Goal: Information Seeking & Learning: Check status

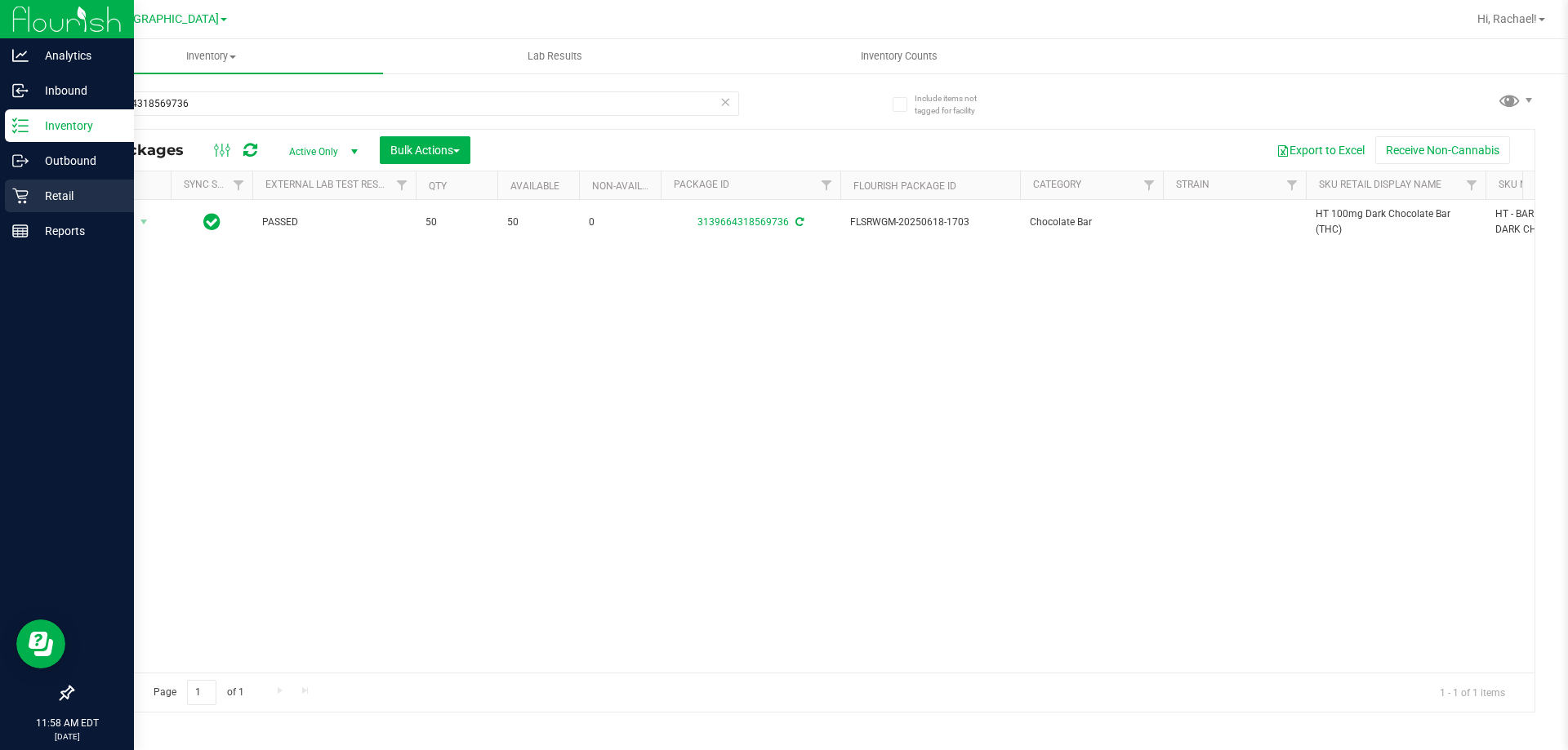
click at [48, 193] on p "Retail" at bounding box center [77, 196] width 98 height 20
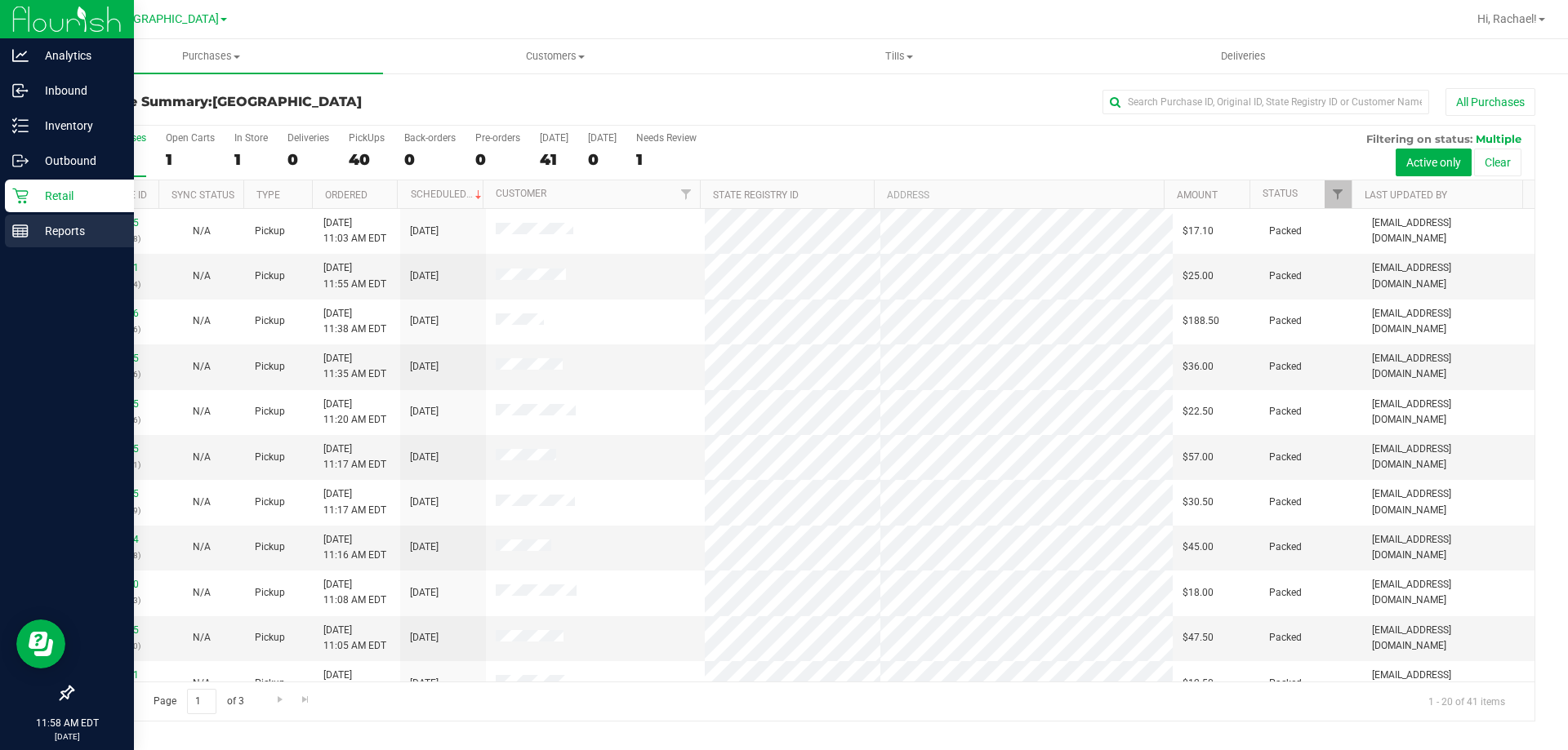
click at [52, 230] on p "Reports" at bounding box center [77, 231] width 98 height 20
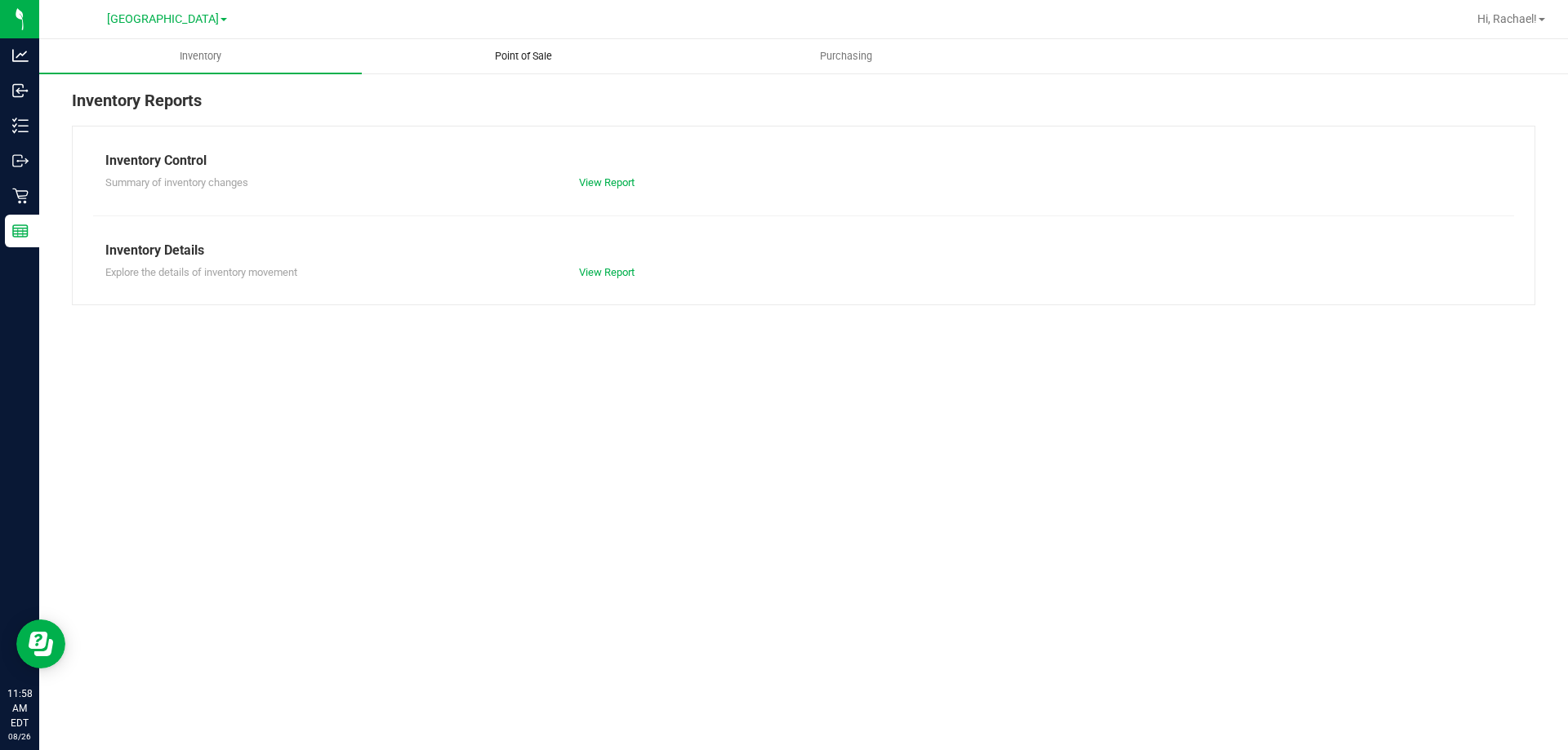
click at [528, 54] on span "Point of Sale" at bounding box center [523, 55] width 101 height 15
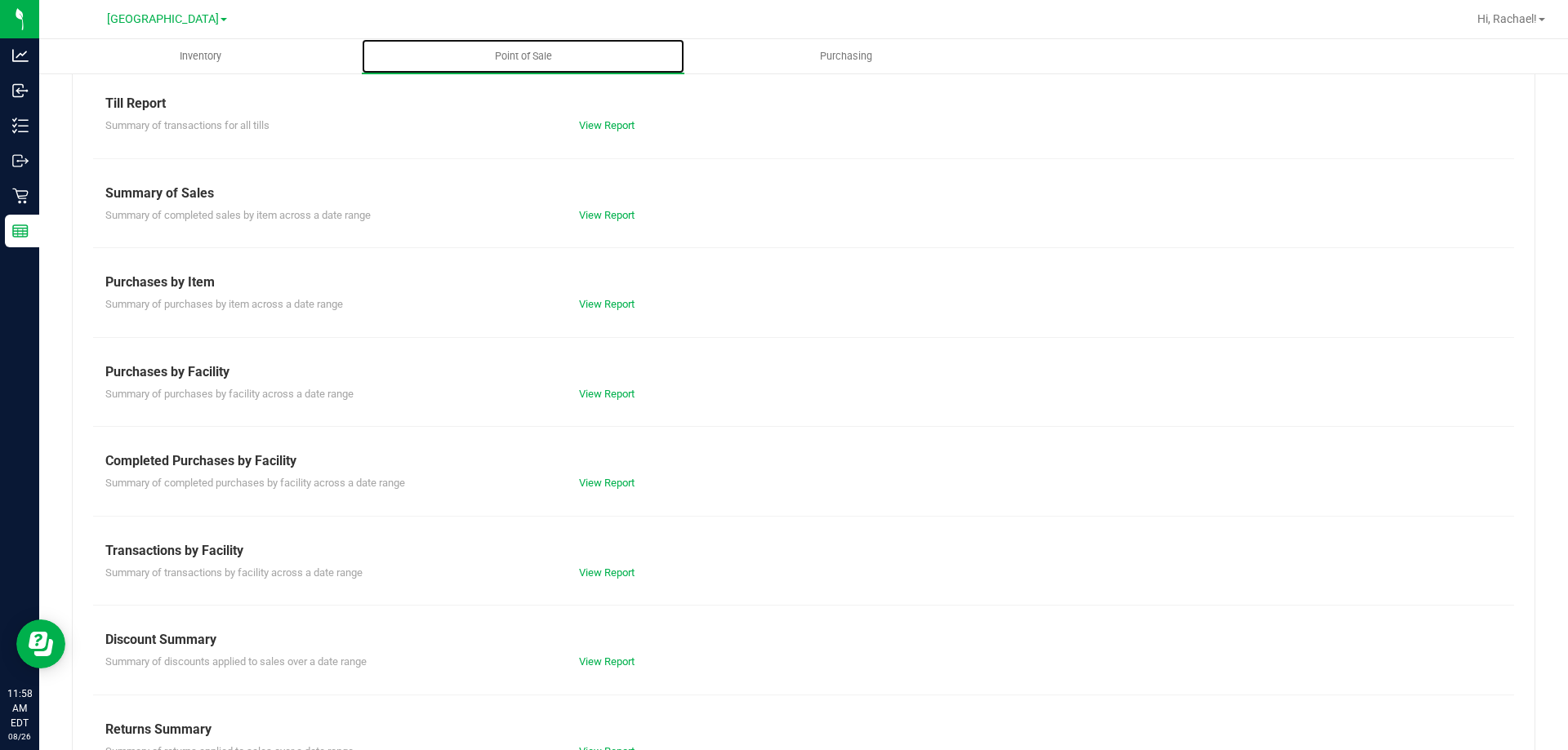
scroll to position [108, 0]
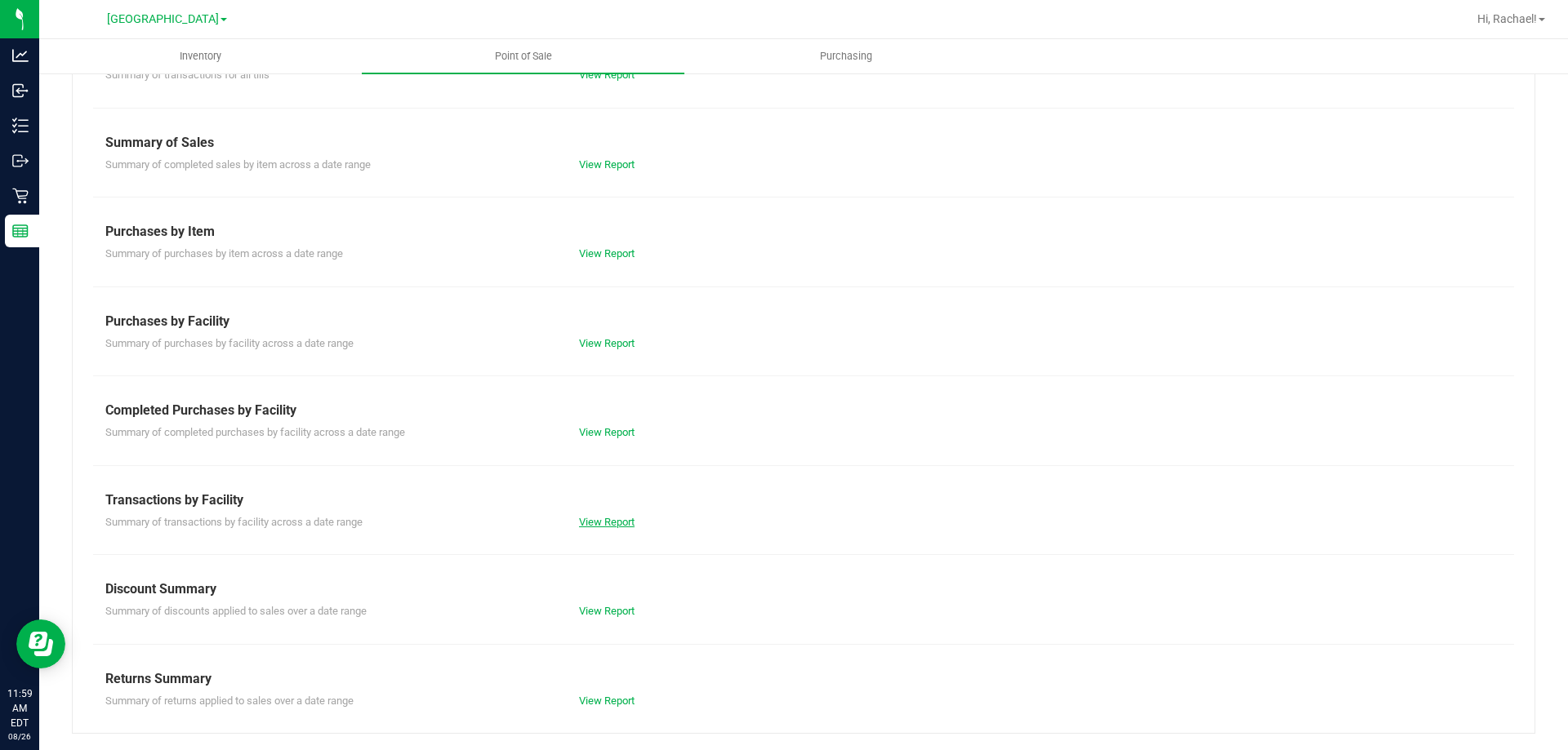
click at [606, 516] on link "View Report" at bounding box center [607, 522] width 56 height 12
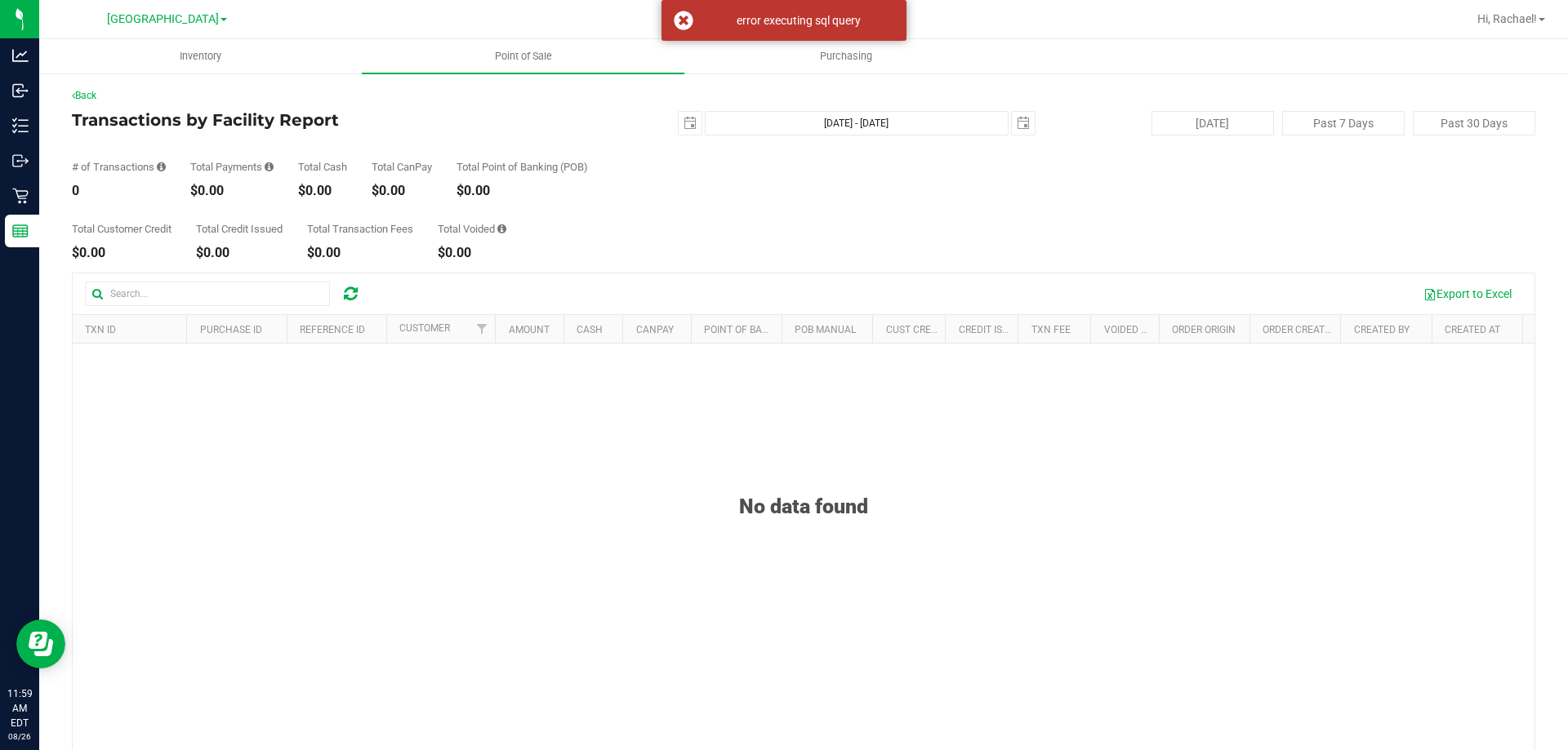
click at [509, 85] on div "Back Transactions by Facility Report [DATE] [DATE] - [DATE] [DATE] [DATE] Past …" at bounding box center [804, 473] width 1529 height 802
click at [510, 63] on uib-tab-heading "Point of Sale" at bounding box center [523, 56] width 323 height 35
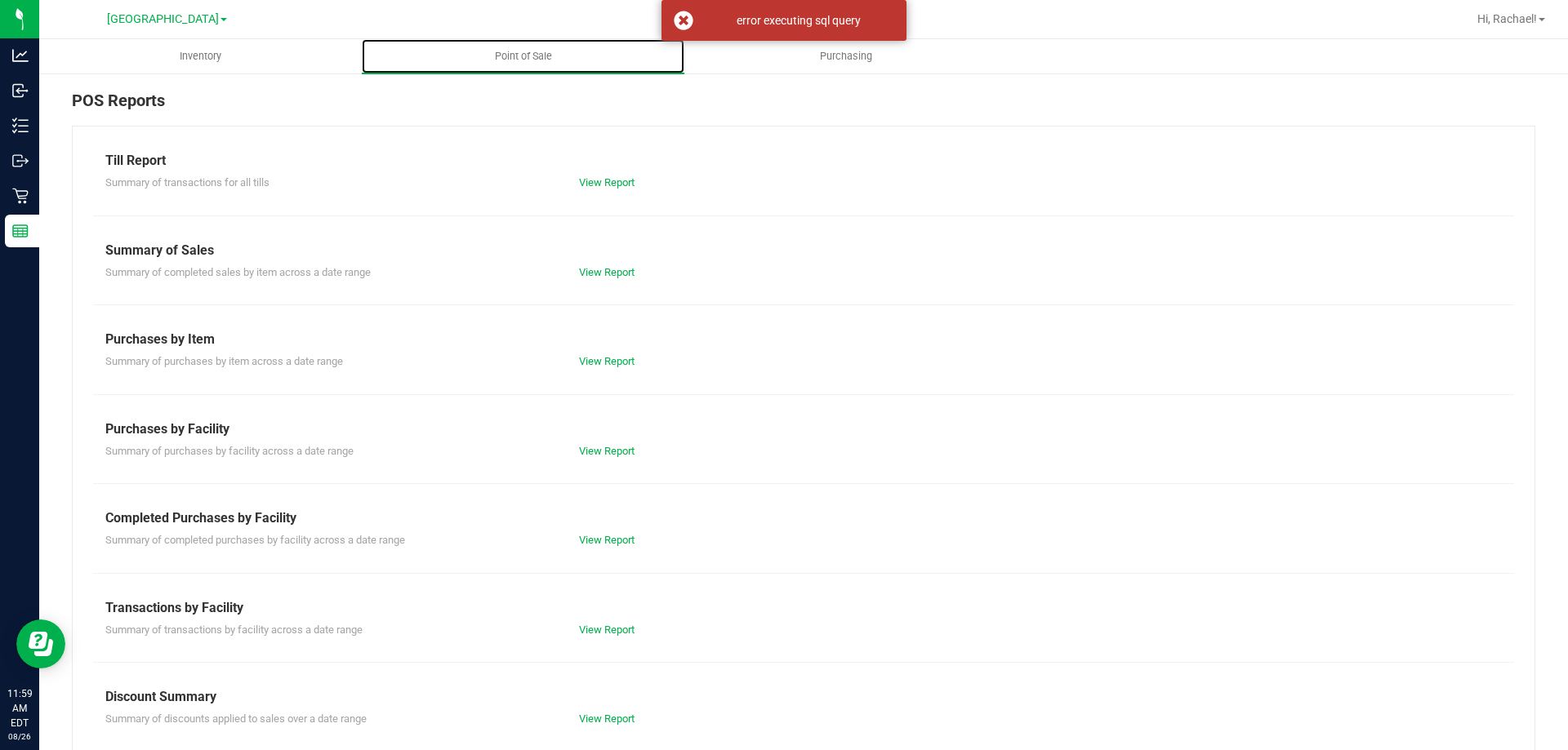
scroll to position [108, 0]
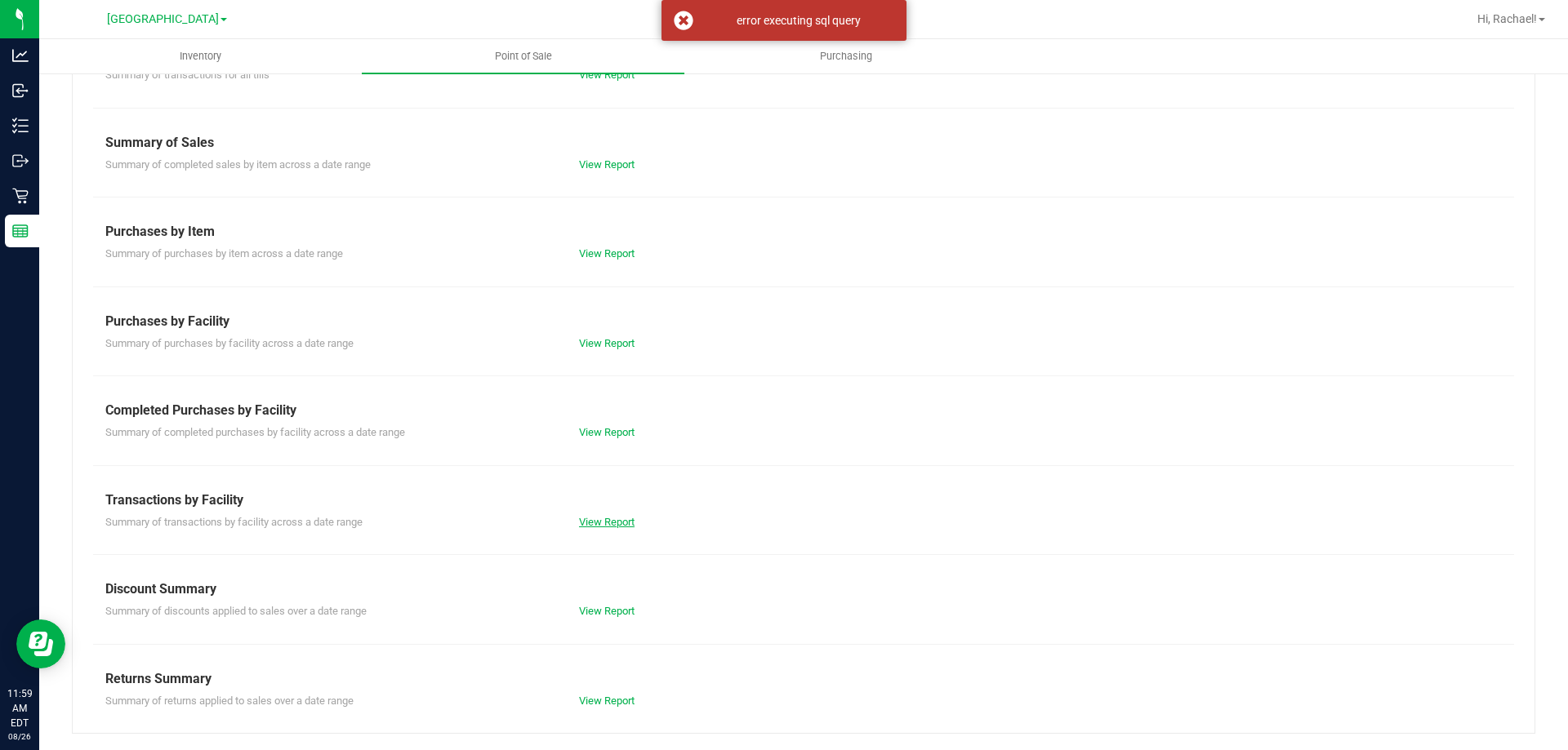
click at [608, 521] on link "View Report" at bounding box center [607, 522] width 56 height 12
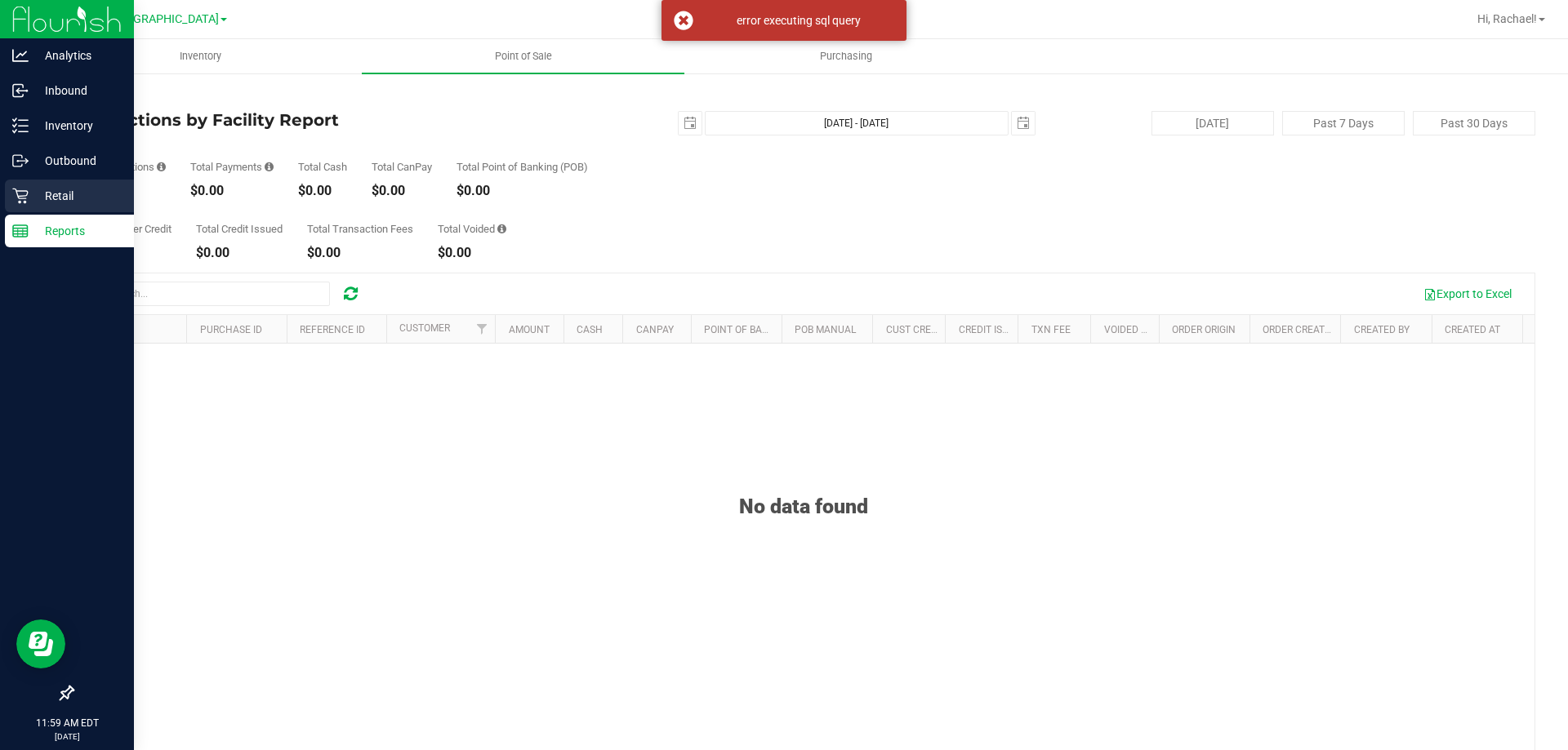
click at [90, 185] on div "Retail" at bounding box center [69, 195] width 129 height 33
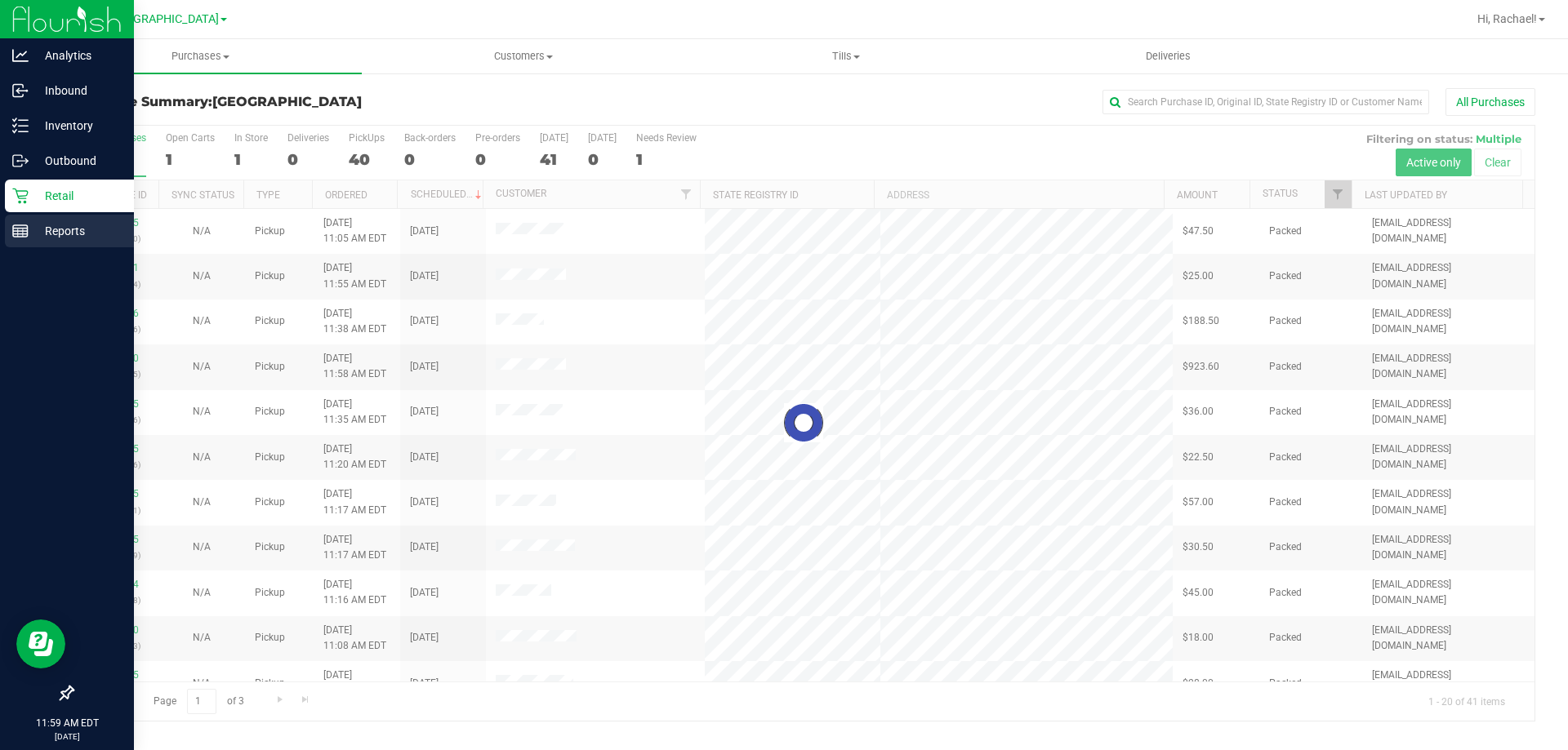
click at [77, 229] on p "Reports" at bounding box center [77, 231] width 98 height 20
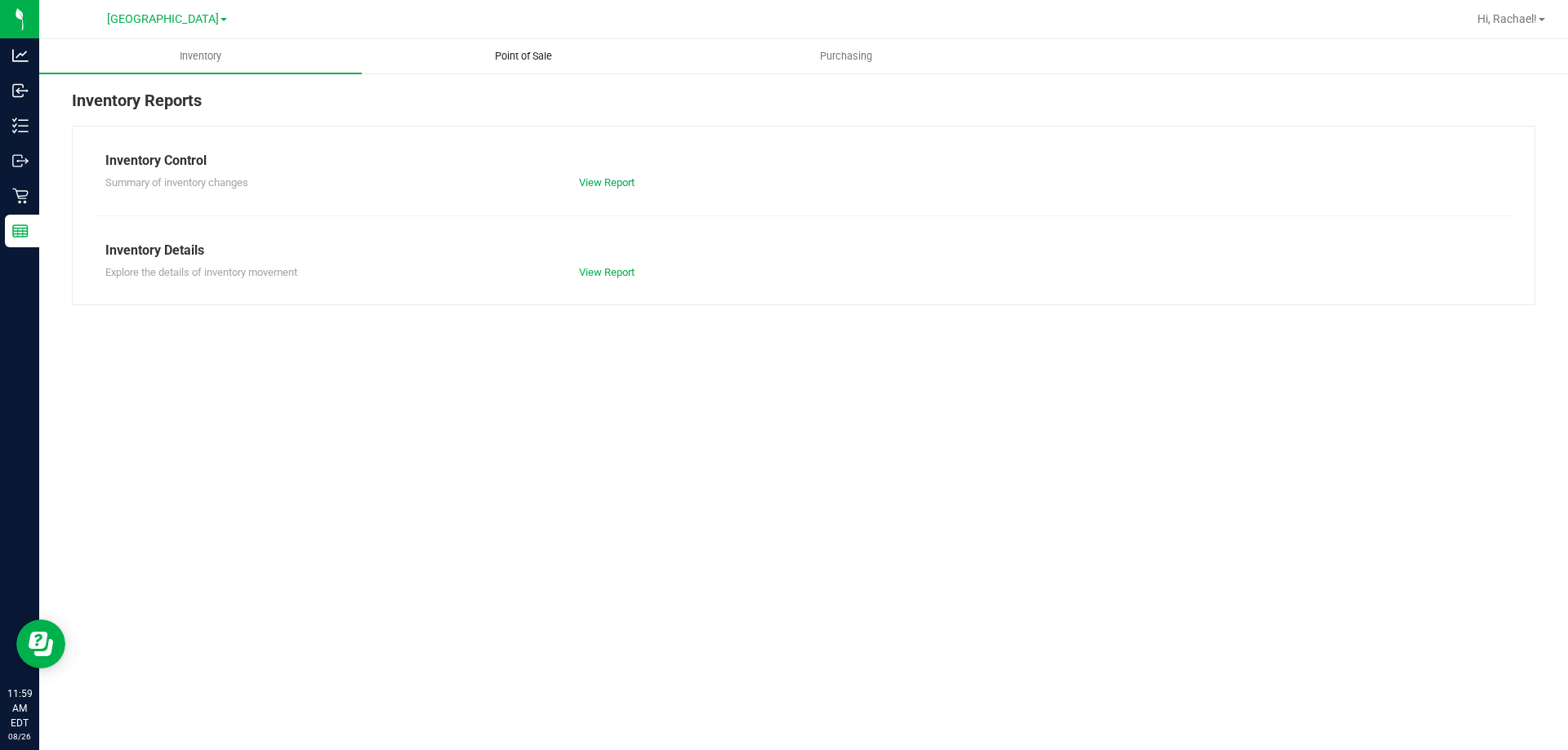
click at [517, 57] on span "Point of Sale" at bounding box center [523, 55] width 101 height 15
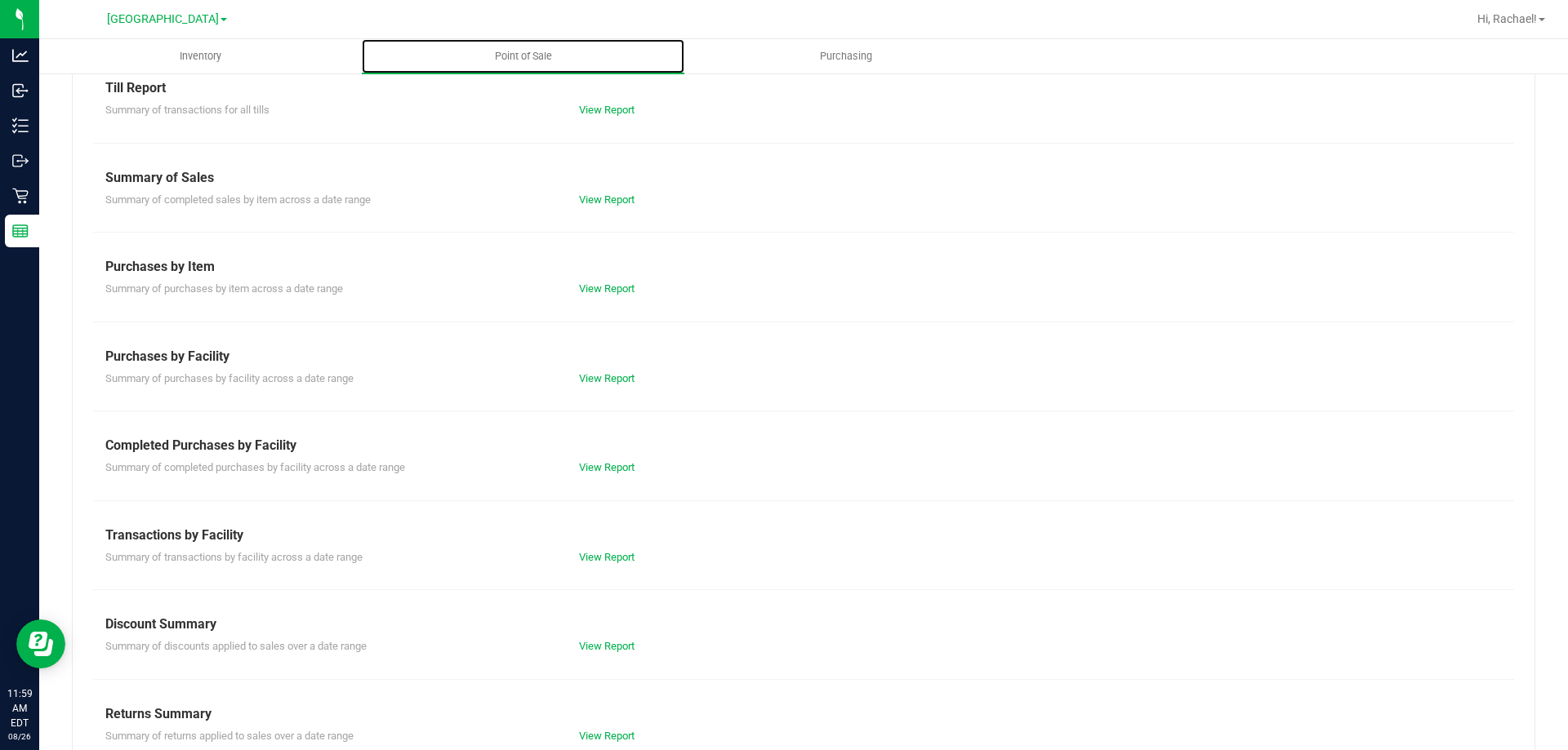
scroll to position [108, 0]
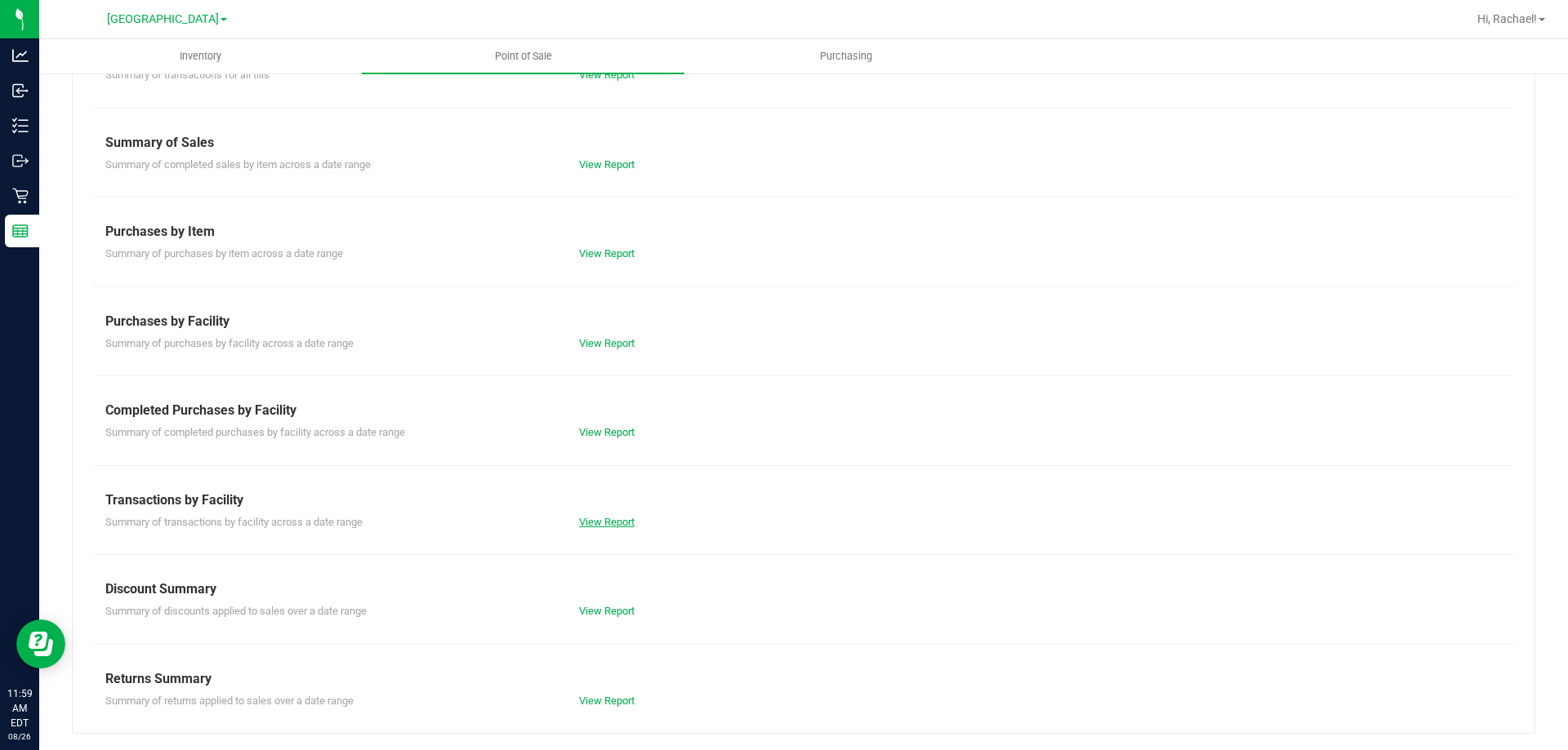
click at [611, 516] on link "View Report" at bounding box center [607, 522] width 56 height 12
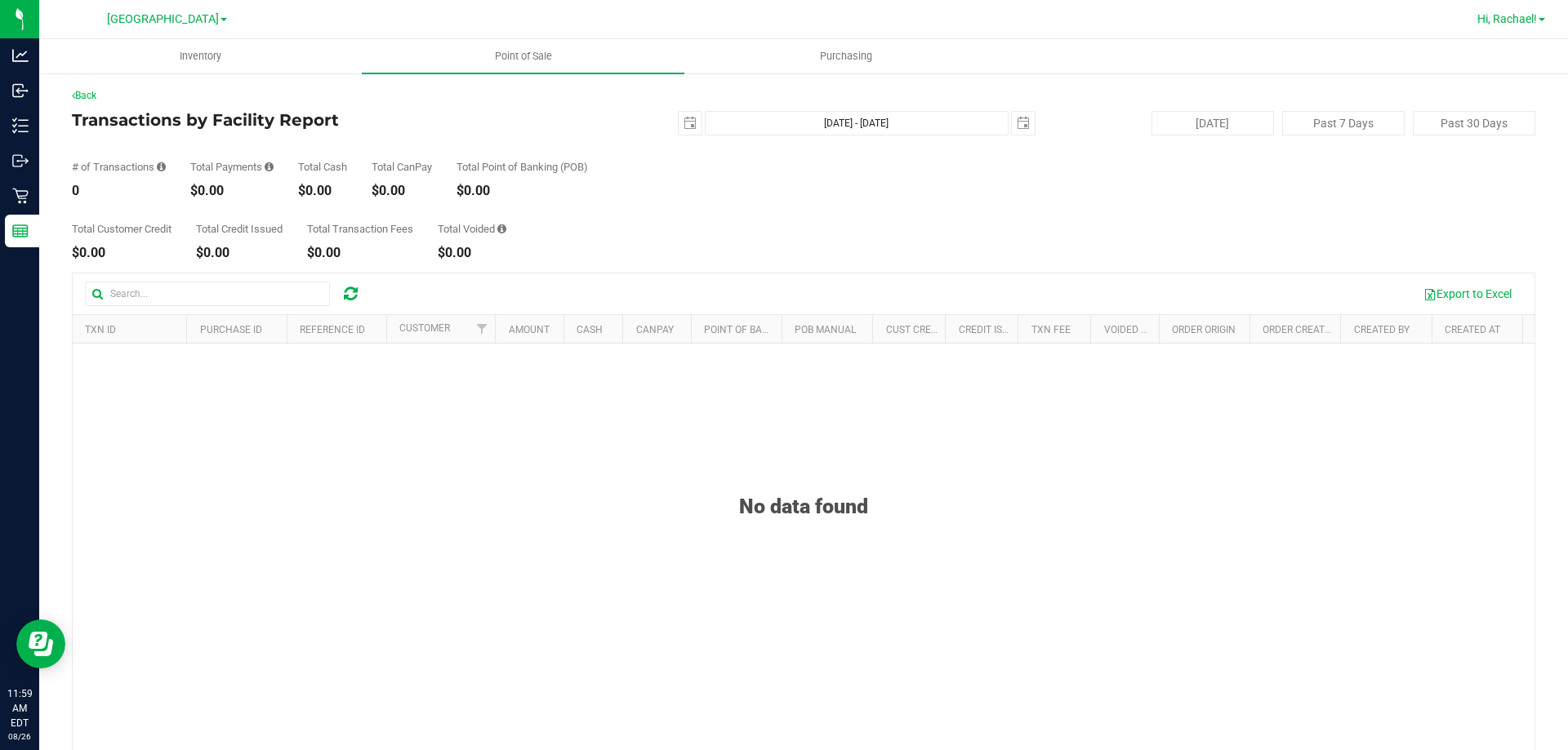
click at [1503, 22] on span "Hi, Rachael!" at bounding box center [1508, 18] width 59 height 13
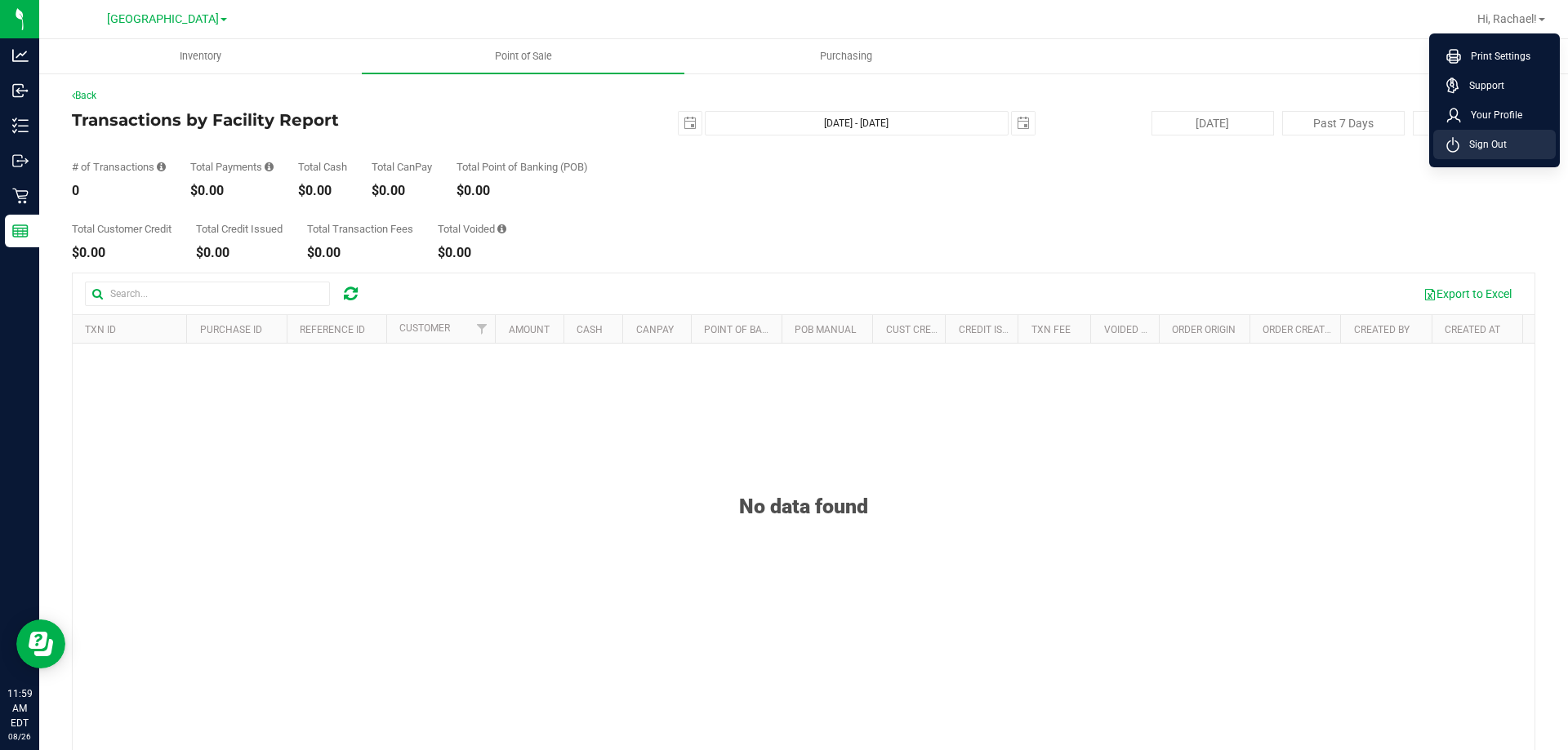
click at [1485, 142] on span "Sign Out" at bounding box center [1484, 145] width 48 height 16
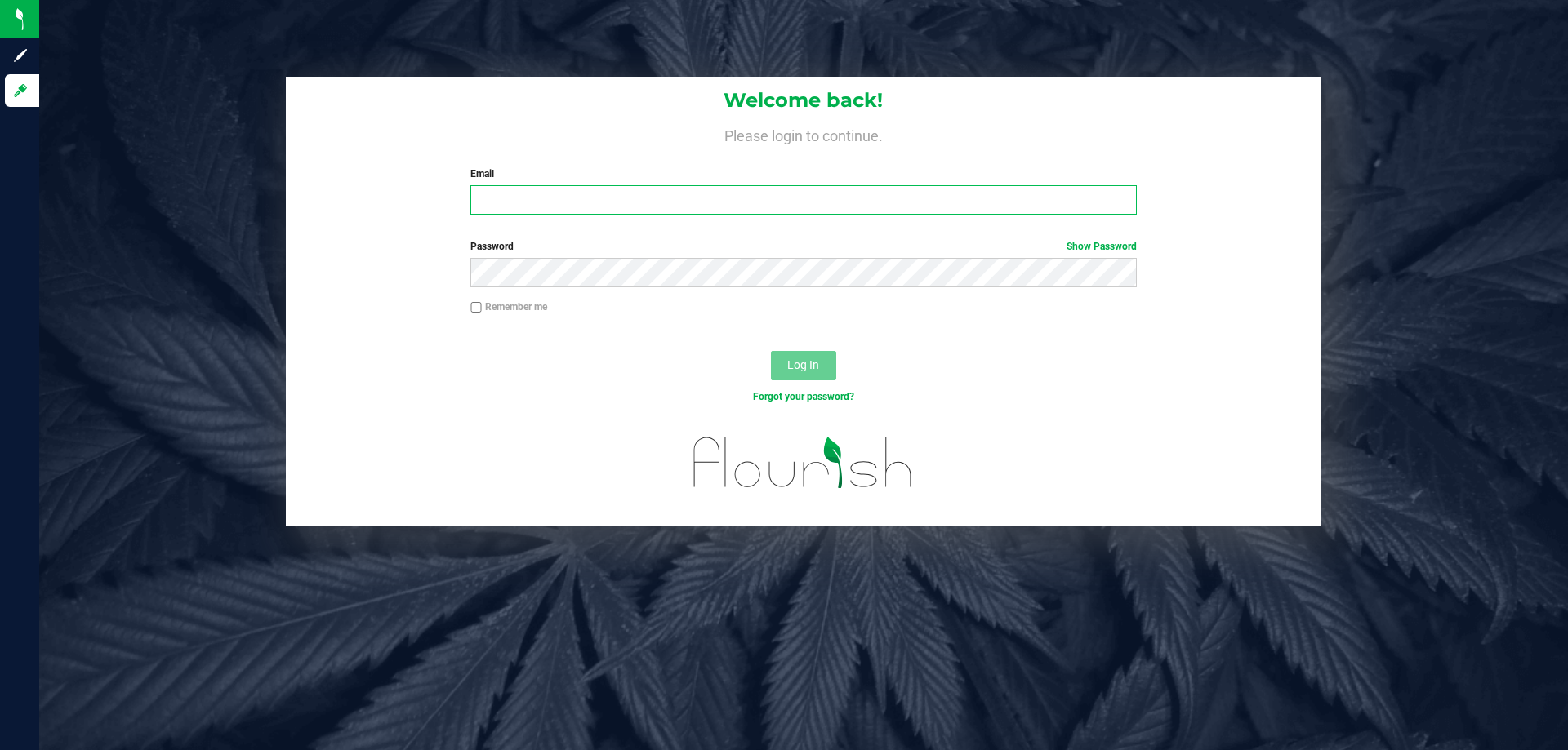
click at [662, 193] on input "Email" at bounding box center [804, 200] width 666 height 30
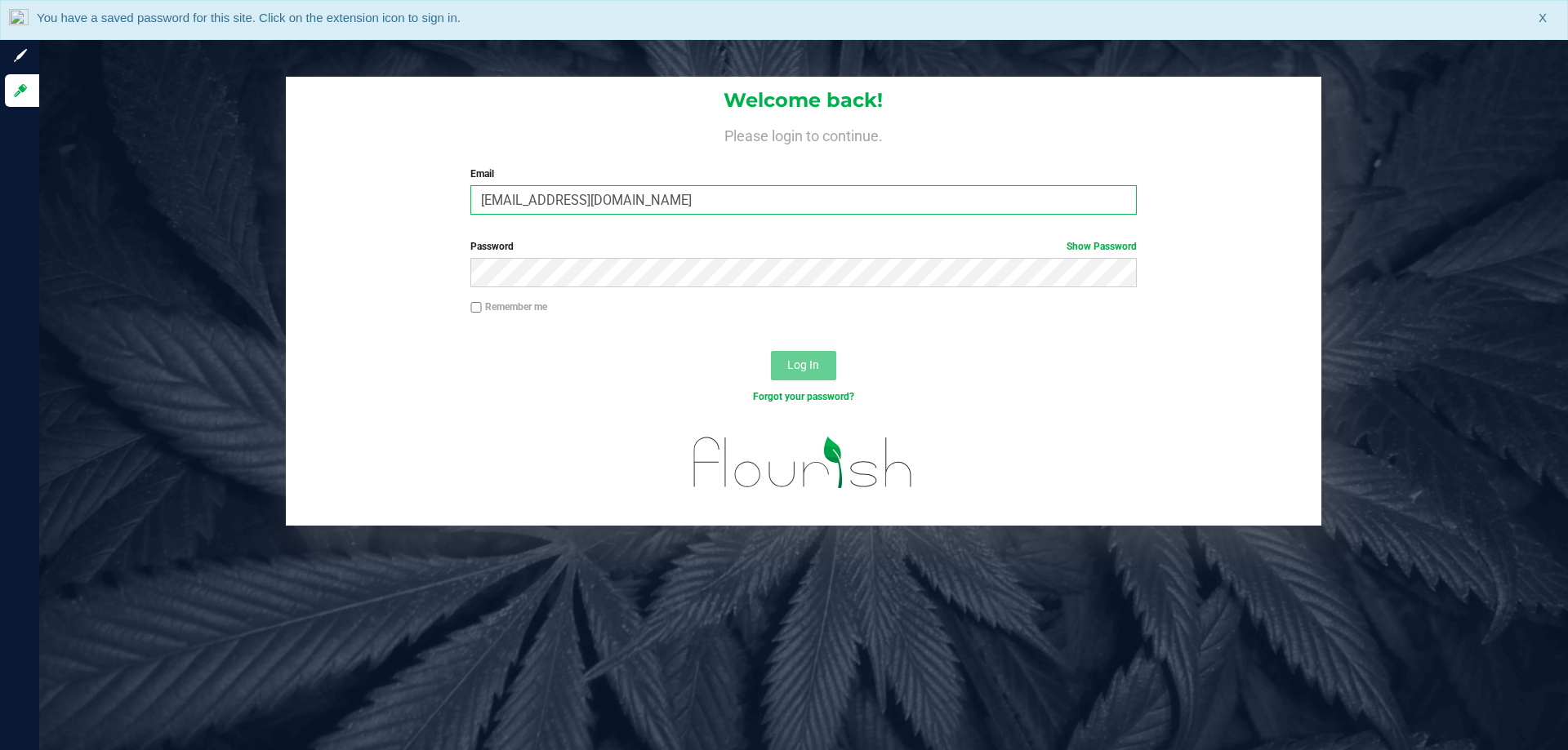
type input "[EMAIL_ADDRESS][DOMAIN_NAME]"
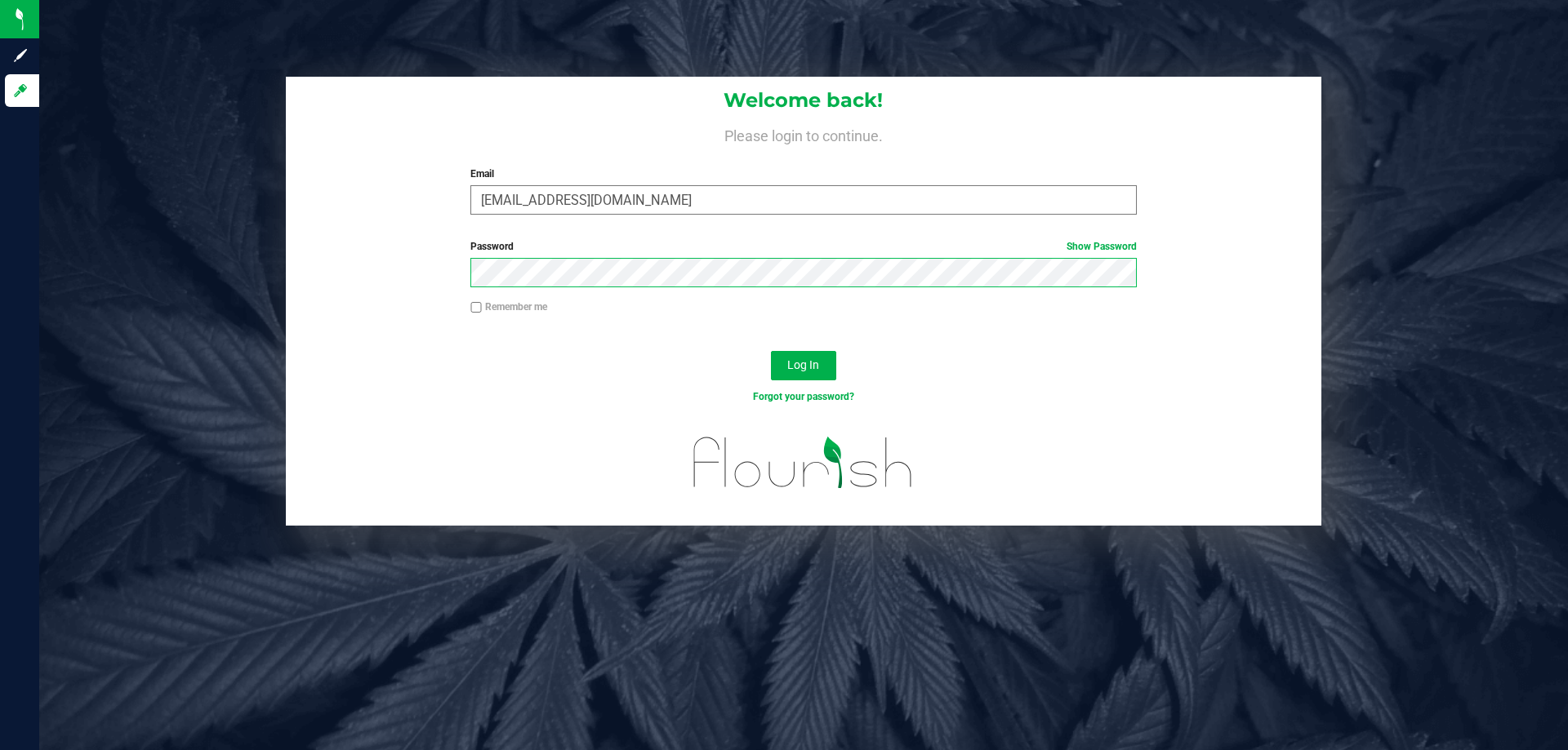
click at [771, 351] on button "Log In" at bounding box center [804, 366] width 65 height 30
